Goal: Find contact information: Find contact information

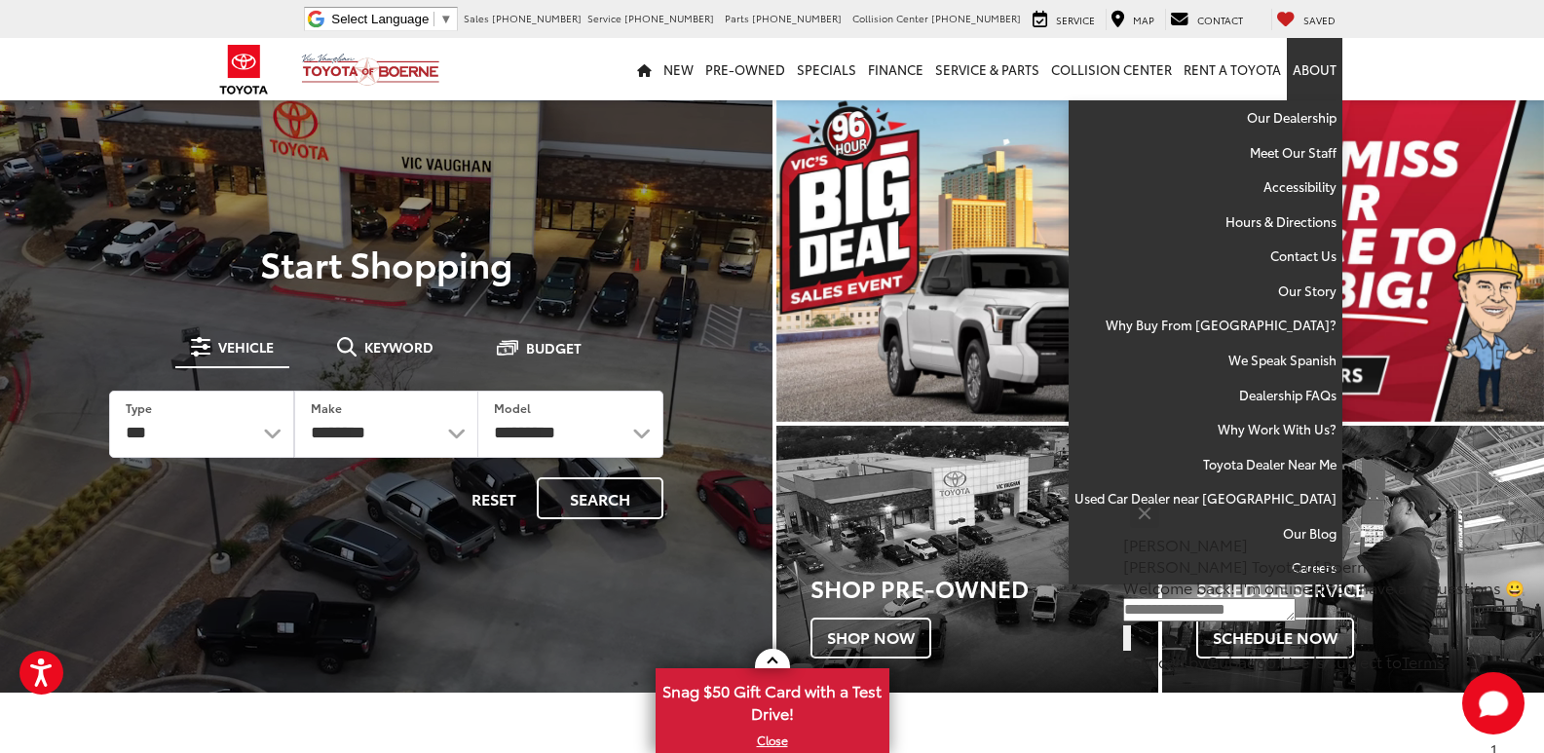
click at [1325, 71] on link "About" at bounding box center [1315, 69] width 56 height 62
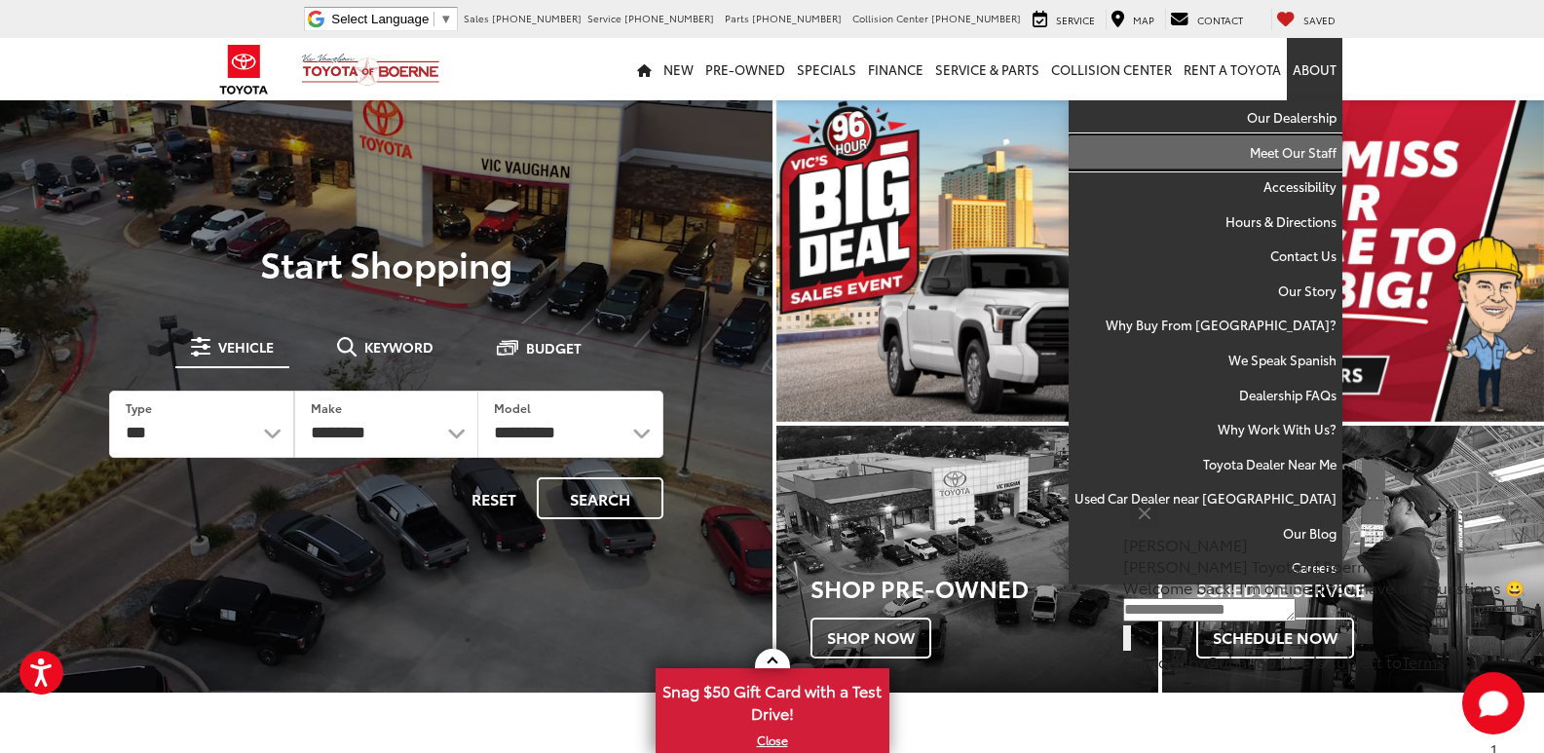
click at [1287, 151] on link "Meet Our Staff" at bounding box center [1206, 152] width 274 height 35
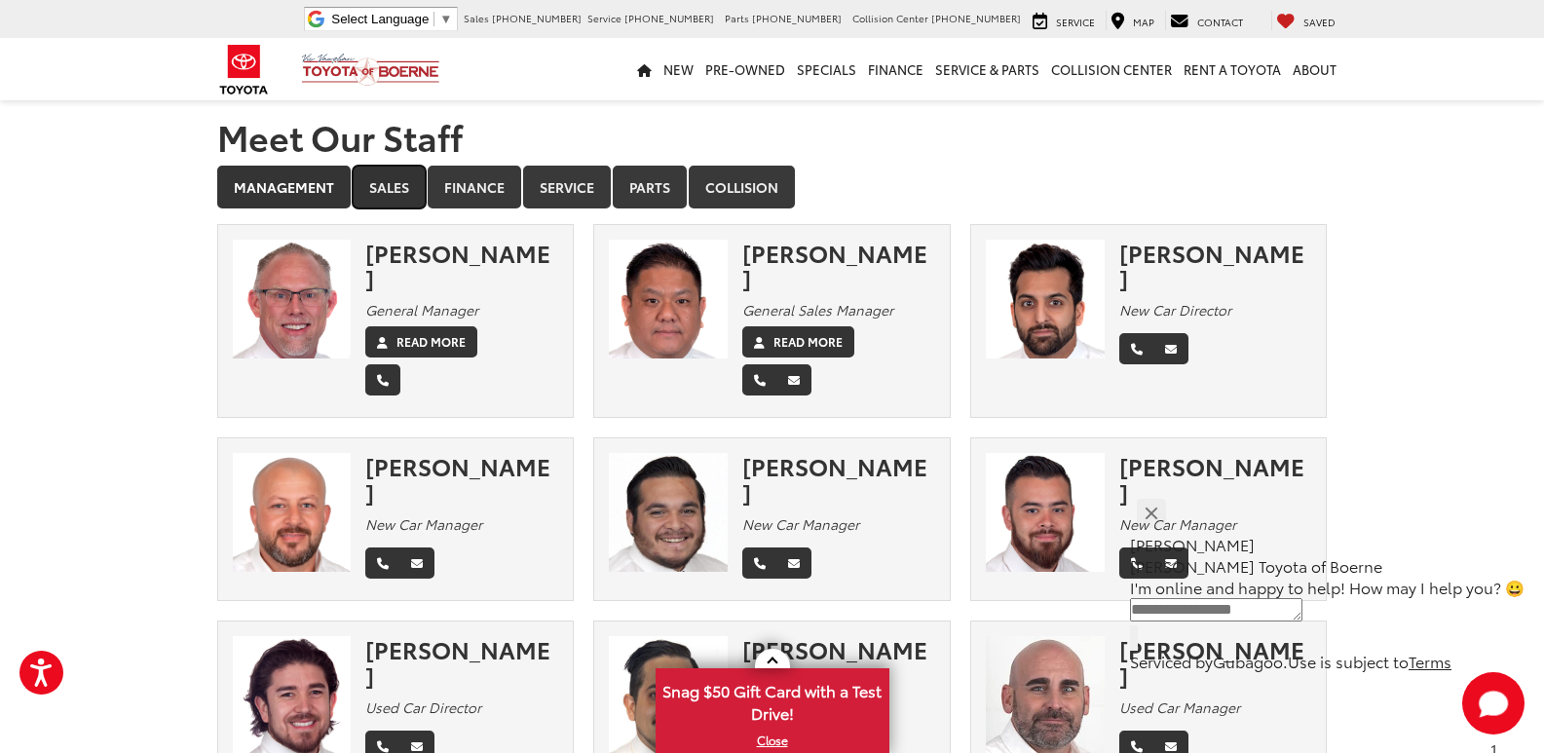
click at [403, 184] on link "Sales" at bounding box center [389, 187] width 73 height 43
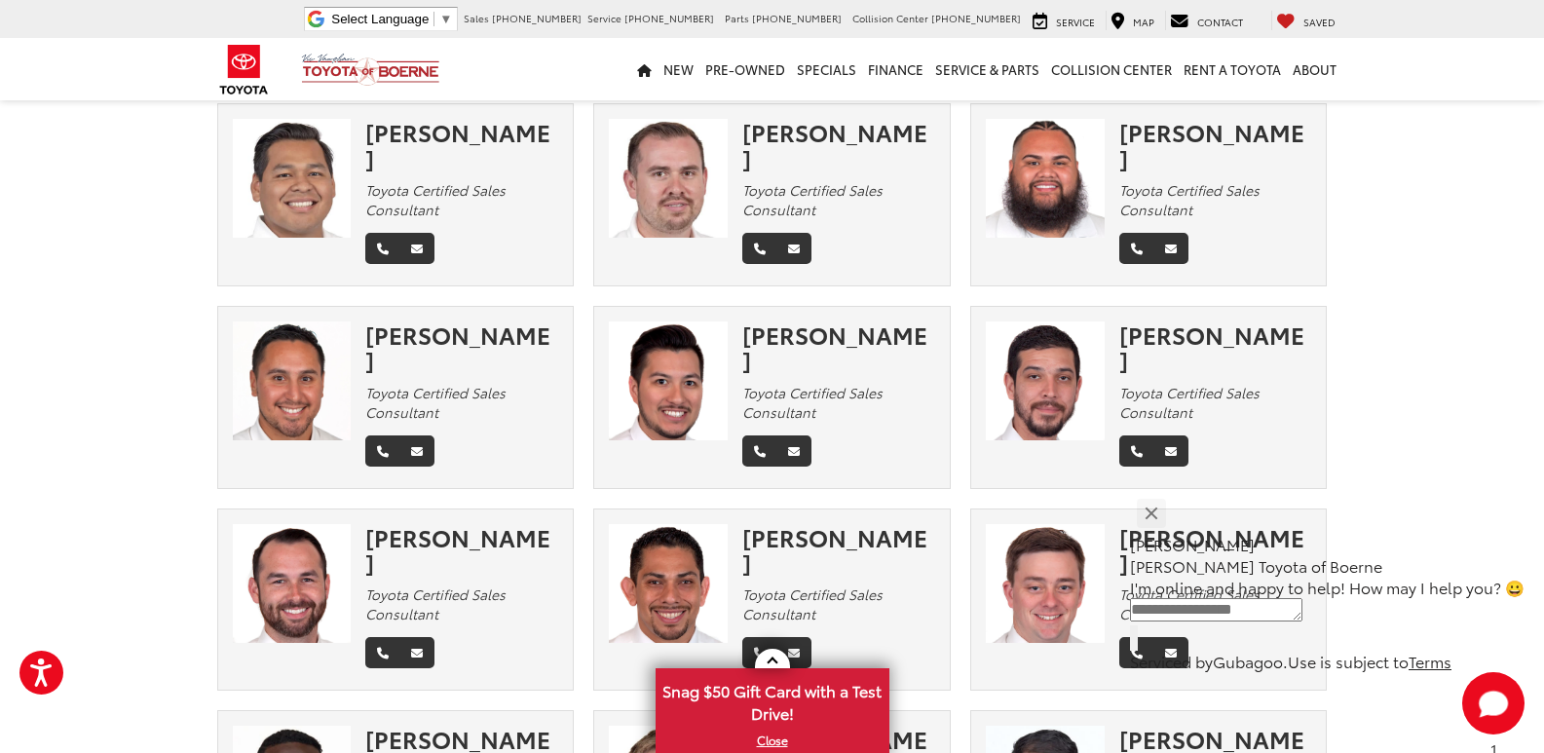
scroll to position [2143, 0]
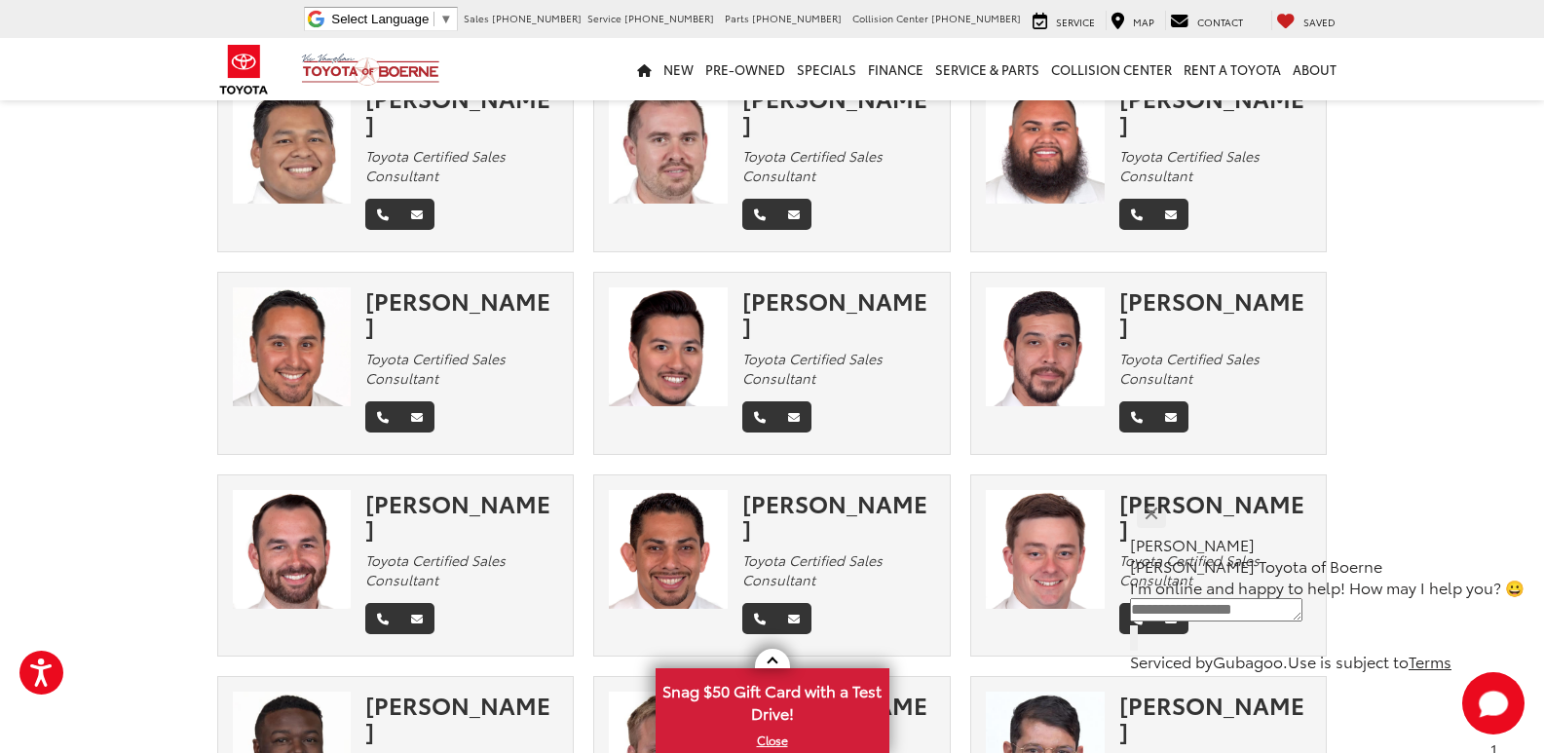
click at [325, 490] on img at bounding box center [292, 549] width 119 height 119
drag, startPoint x: 324, startPoint y: 341, endPoint x: 225, endPoint y: 369, distance: 103.3
click at [225, 490] on div at bounding box center [292, 549] width 148 height 119
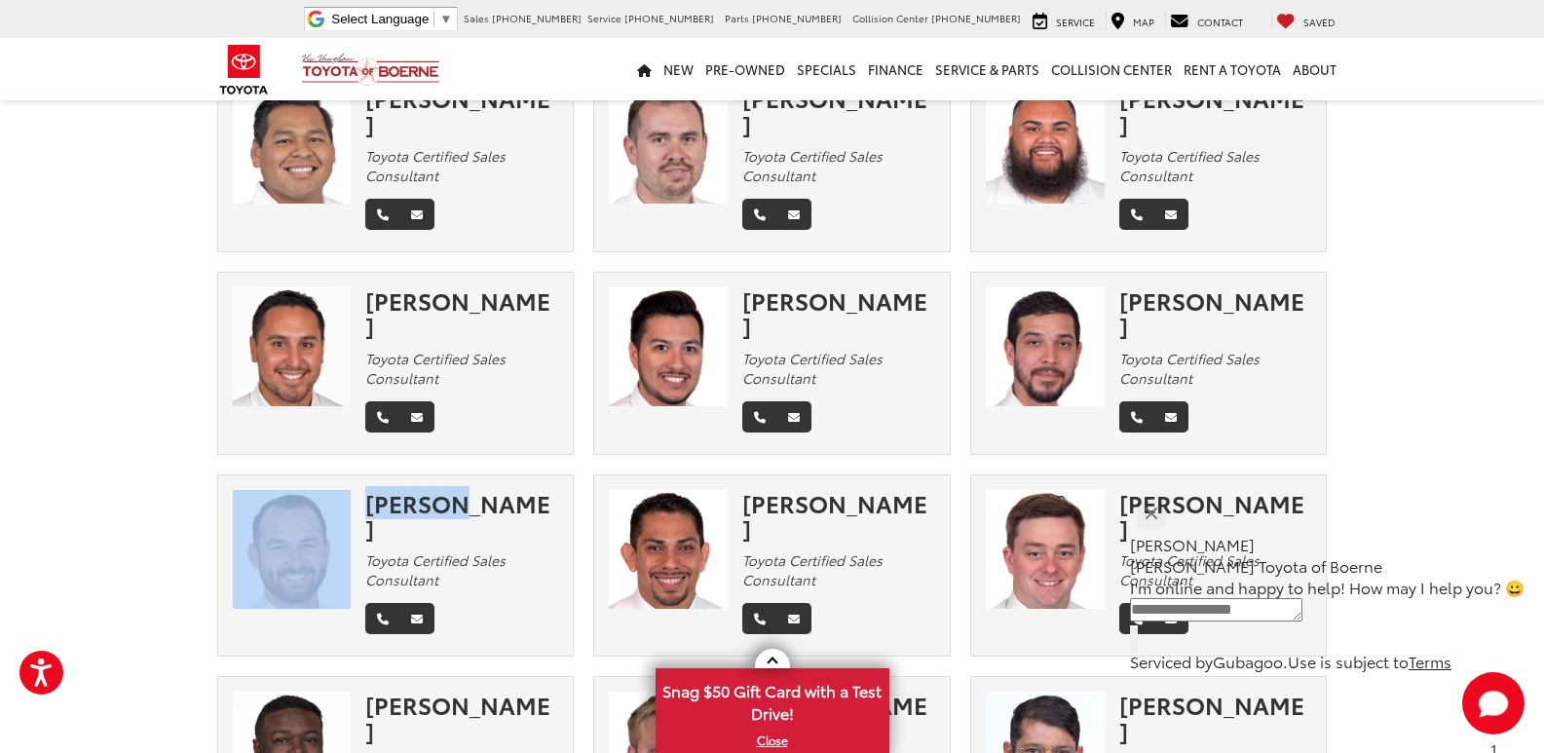
click at [225, 490] on div at bounding box center [292, 549] width 148 height 119
click at [234, 490] on img at bounding box center [292, 549] width 119 height 119
click at [211, 474] on div "[PERSON_NAME] Toyota Certified Sales Consultant" at bounding box center [395, 575] width 377 height 203
